Goal: Information Seeking & Learning: Learn about a topic

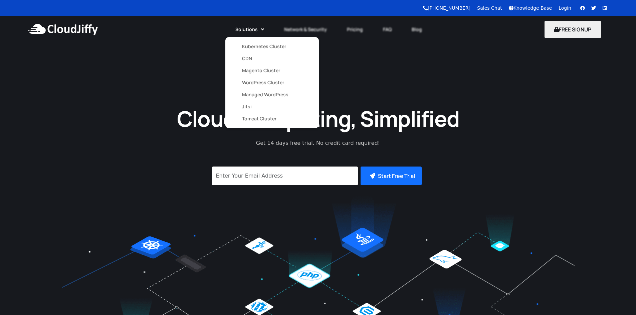
click at [259, 30] on link "Solutions" at bounding box center [249, 29] width 49 height 15
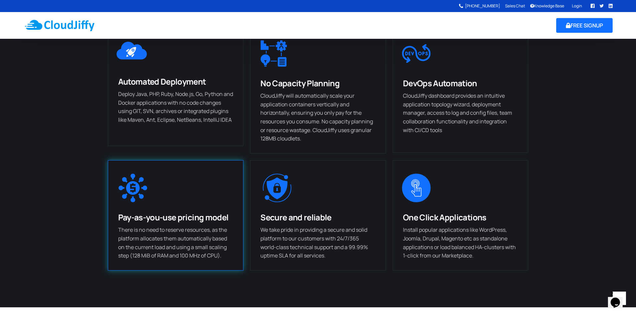
scroll to position [361, 0]
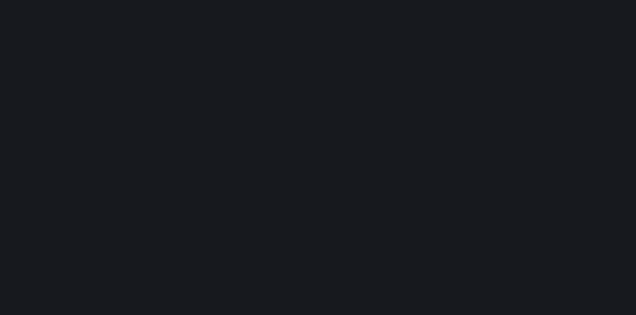
click at [62, 110] on div "Cloud Computing, Simplified Get 14 days free trial. No credit card required! Su…" at bounding box center [318, 199] width 636 height 258
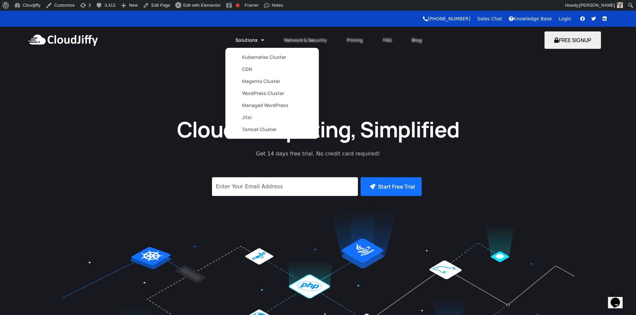
click at [255, 79] on link "Magento Cluster" at bounding box center [272, 81] width 60 height 12
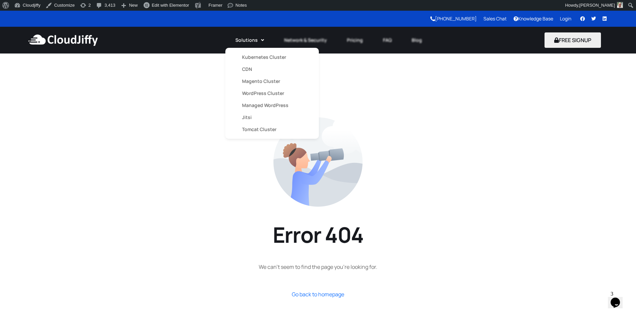
click at [254, 79] on link "Magento Cluster" at bounding box center [272, 81] width 60 height 12
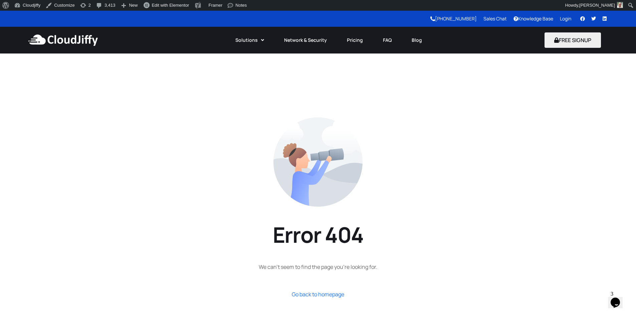
click at [82, 38] on img at bounding box center [63, 40] width 72 height 20
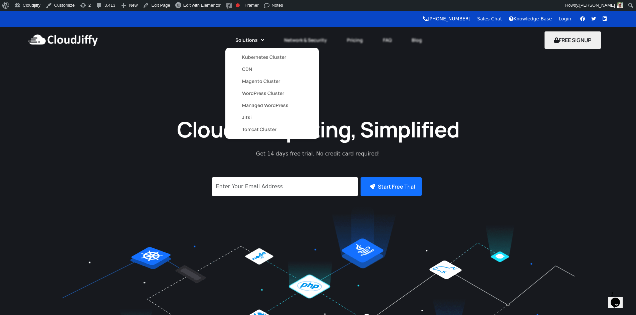
click at [255, 39] on link "Solutions" at bounding box center [249, 40] width 49 height 15
click at [252, 80] on link "Magento Cluster" at bounding box center [272, 81] width 60 height 12
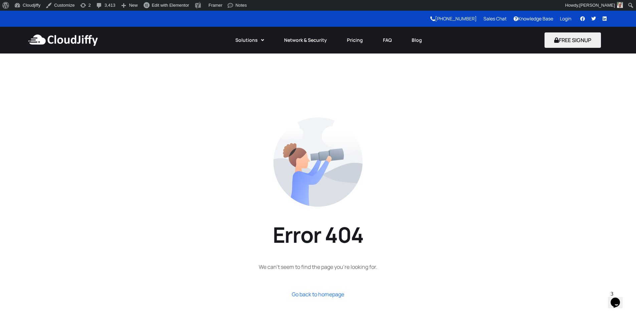
click at [160, 96] on section "Error 404 We can’t seem to find the page you’re looking for. Go back to homepage" at bounding box center [318, 207] width 636 height 309
click at [85, 39] on img at bounding box center [63, 40] width 72 height 20
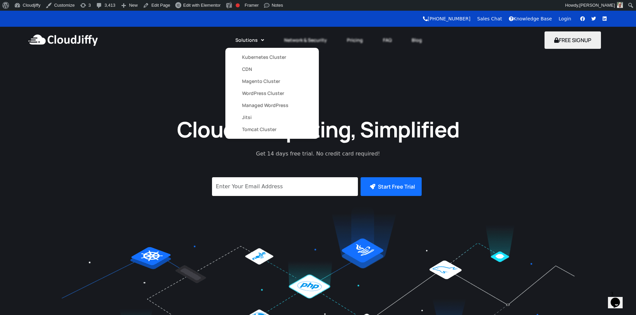
click at [253, 84] on link "Magento Cluster" at bounding box center [272, 81] width 60 height 12
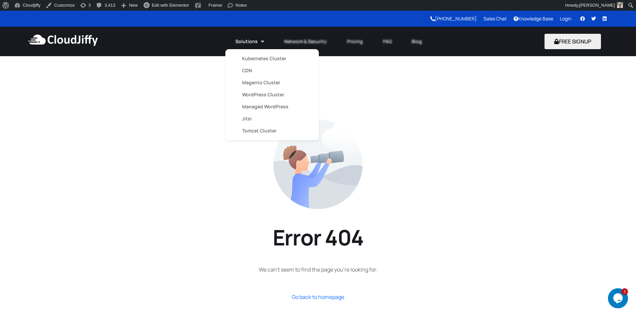
click at [253, 82] on link "Magento Cluster" at bounding box center [272, 82] width 60 height 12
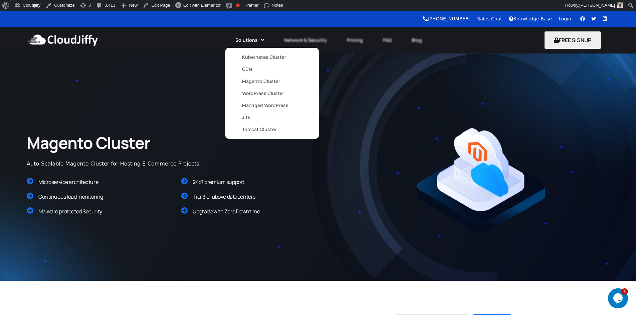
click at [252, 80] on link "Magento Cluster" at bounding box center [272, 81] width 60 height 12
click at [246, 93] on link "WordPress Cluster" at bounding box center [272, 93] width 60 height 12
click at [248, 83] on link "Magento Cluster" at bounding box center [272, 81] width 60 height 12
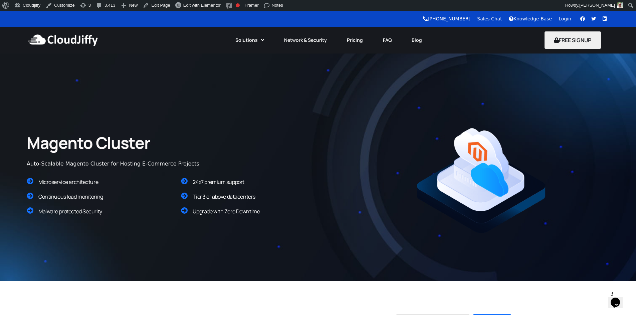
click at [275, 107] on div "Magento Cluster Auto-Scalable Magento Cluster for Hosting E-Commerce Projects M…" at bounding box center [318, 180] width 596 height 200
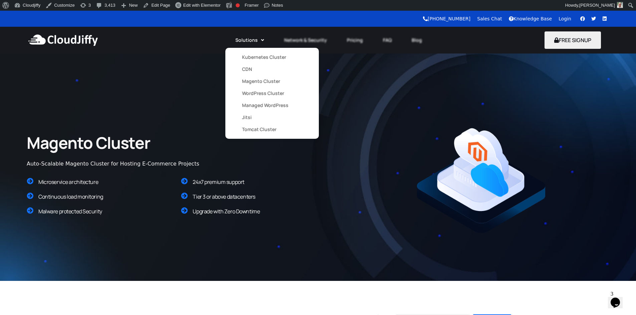
click at [252, 71] on link "CDN" at bounding box center [272, 69] width 60 height 12
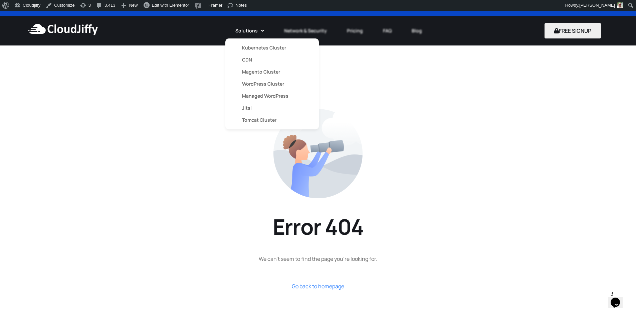
click at [257, 71] on link "Magento Cluster" at bounding box center [272, 72] width 60 height 12
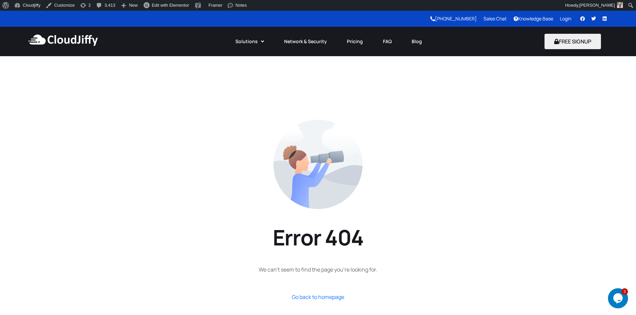
click at [49, 36] on img at bounding box center [63, 40] width 72 height 20
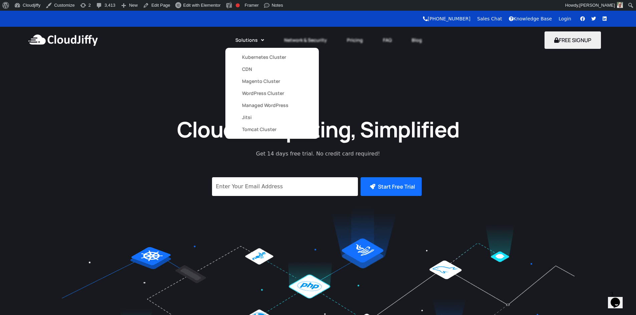
click at [253, 67] on link "CDN" at bounding box center [272, 69] width 60 height 12
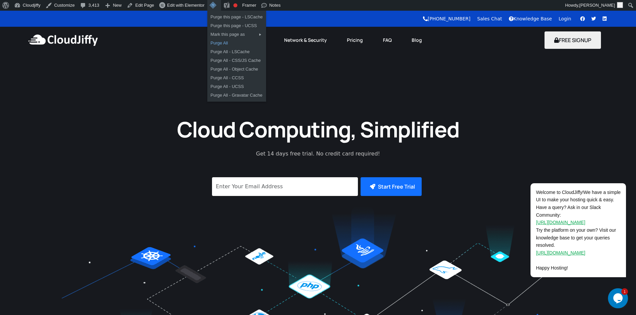
click at [220, 44] on link "Purge All" at bounding box center [236, 43] width 59 height 9
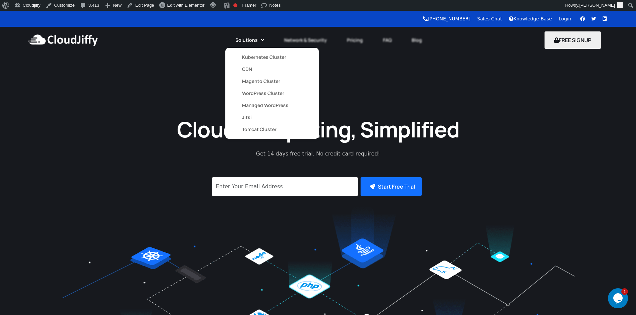
click at [256, 68] on link "CDN" at bounding box center [272, 69] width 60 height 12
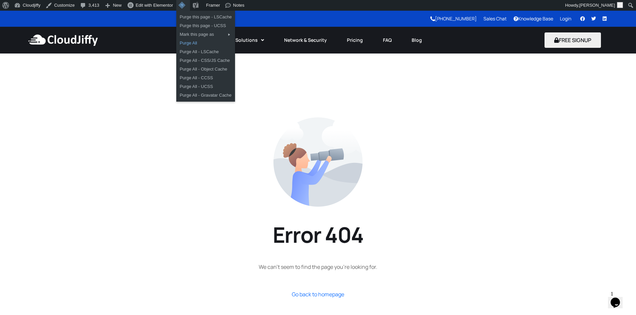
click at [193, 39] on link "Purge All" at bounding box center [205, 43] width 59 height 9
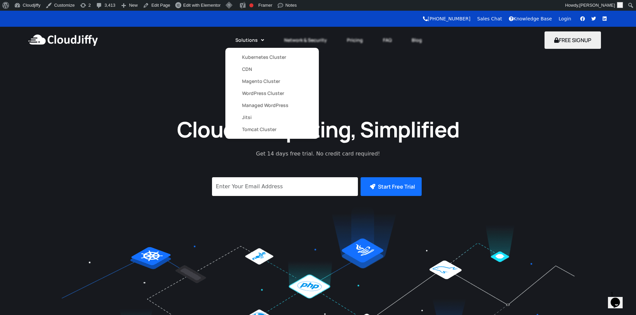
click at [252, 69] on link "CDN" at bounding box center [272, 69] width 60 height 12
click at [248, 116] on link "Jitsi" at bounding box center [272, 117] width 60 height 12
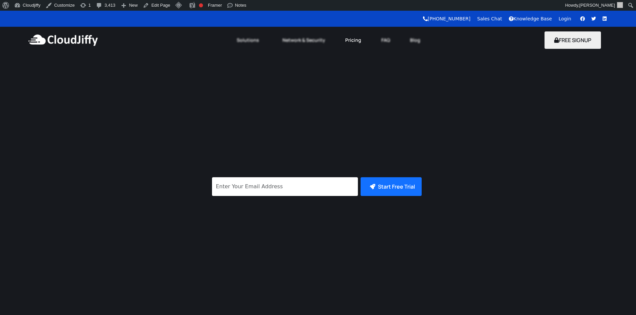
click at [355, 40] on link "Pricing" at bounding box center [353, 40] width 36 height 15
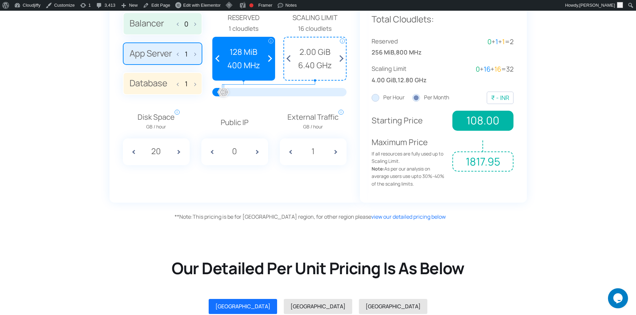
click at [253, 87] on span at bounding box center [243, 84] width 63 height 7
drag, startPoint x: 228, startPoint y: 93, endPoint x: 274, endPoint y: 91, distance: 45.8
click at [270, 91] on div at bounding box center [262, 92] width 15 height 15
drag, startPoint x: 223, startPoint y: 91, endPoint x: 242, endPoint y: 93, distance: 19.1
click at [242, 93] on div at bounding box center [241, 92] width 15 height 15
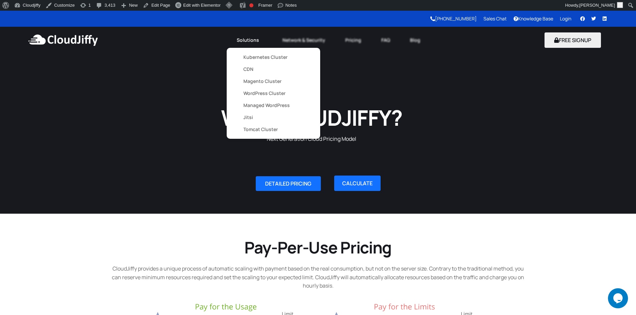
click at [265, 89] on link "WordPress Cluster" at bounding box center [274, 93] width 60 height 12
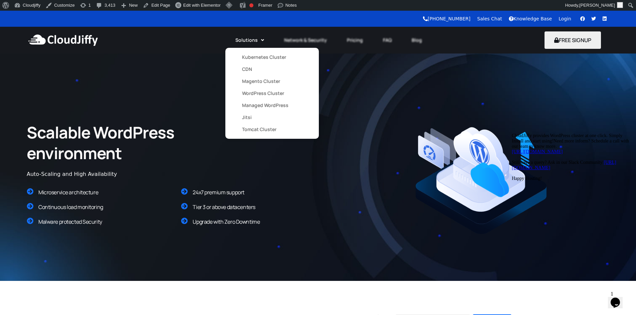
click at [258, 129] on link "Tomcat Cluster" at bounding box center [272, 129] width 60 height 12
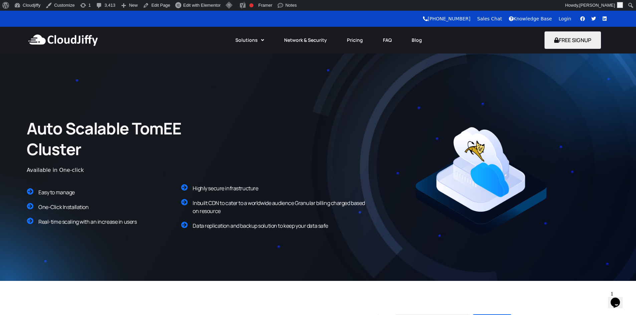
click at [80, 38] on img at bounding box center [63, 40] width 72 height 20
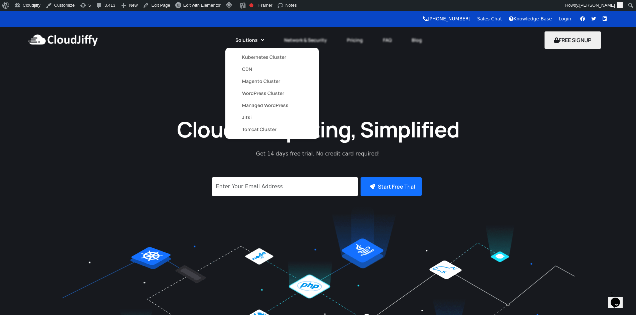
click at [257, 89] on link "WordPress Cluster" at bounding box center [272, 93] width 60 height 12
click at [249, 126] on link "Tomcat Cluster" at bounding box center [272, 129] width 60 height 12
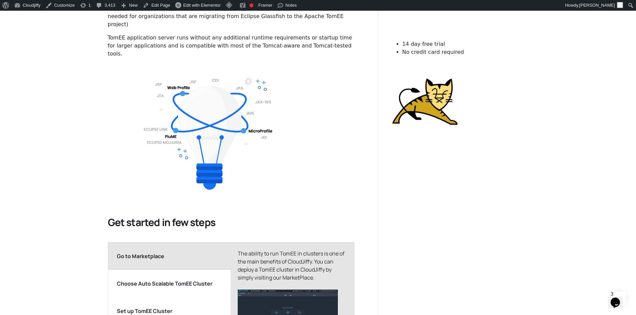
scroll to position [481, 0]
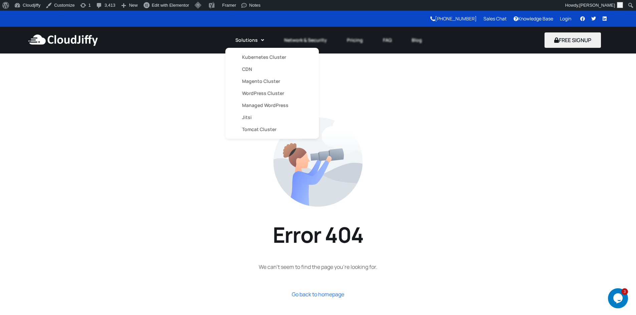
click at [248, 80] on link "Magento Cluster" at bounding box center [272, 81] width 60 height 12
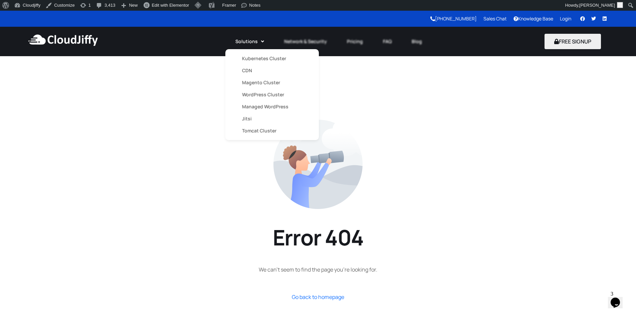
click at [258, 41] on link "Solutions" at bounding box center [249, 41] width 49 height 15
click at [259, 79] on link "Magento Cluster" at bounding box center [272, 82] width 60 height 12
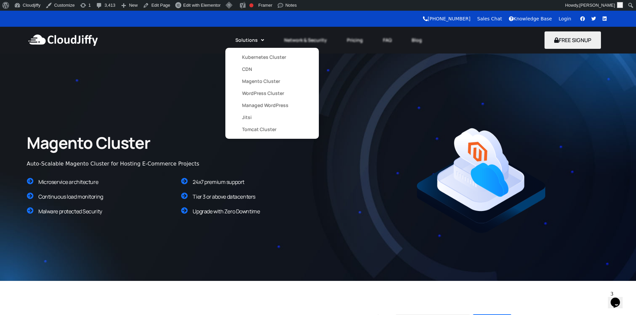
click at [256, 128] on link "Tomcat Cluster" at bounding box center [272, 129] width 60 height 12
